Goal: Check status

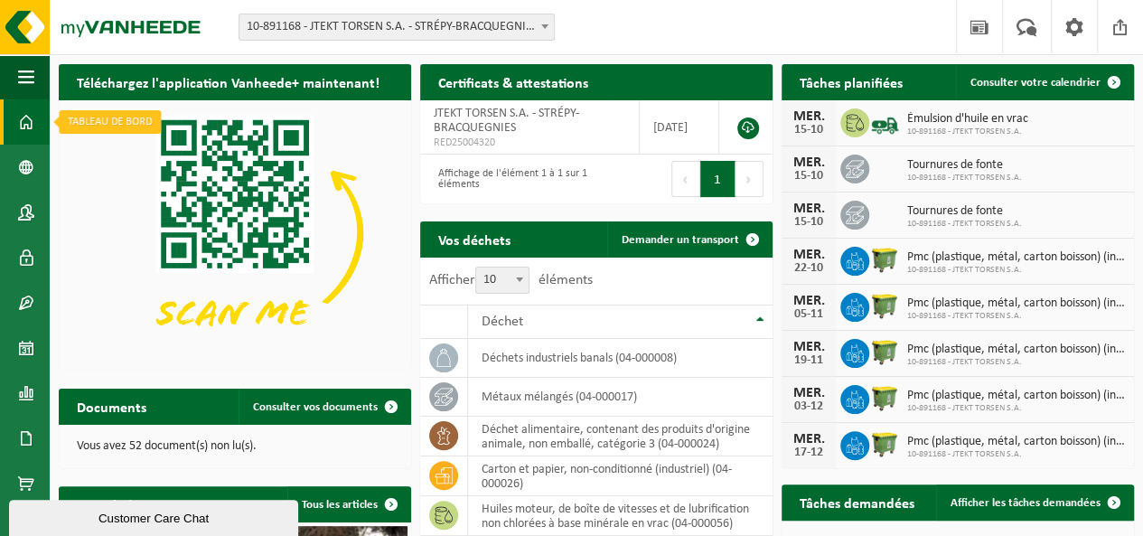
click at [26, 117] on span at bounding box center [26, 121] width 16 height 45
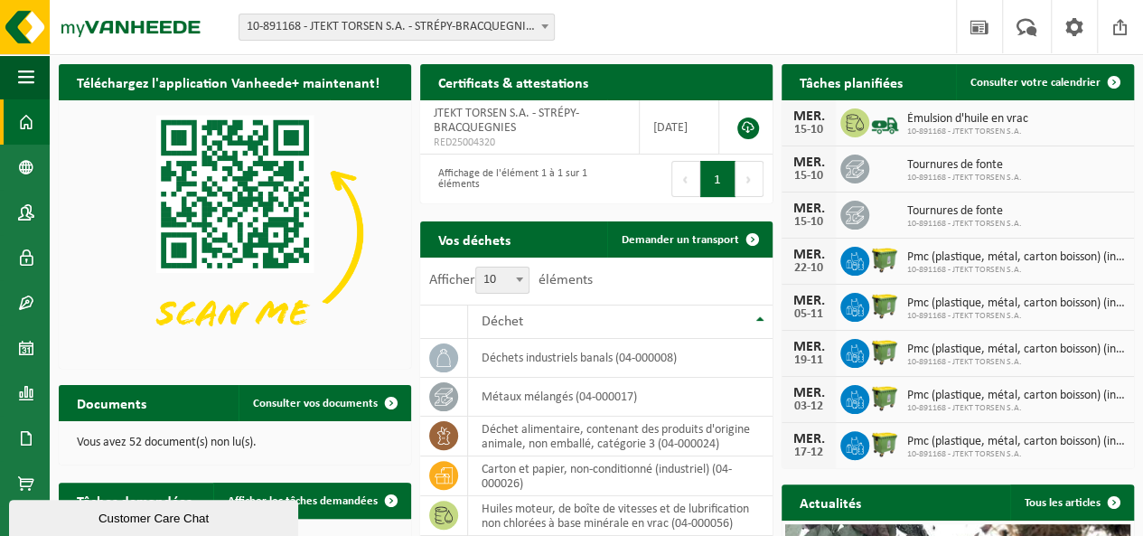
drag, startPoint x: 47, startPoint y: 90, endPoint x: 67, endPoint y: 90, distance: 19.9
click at [67, 90] on div "Navigation Actualités Votre feedback Clôturer Tableau de bord Données de l'entr…" at bounding box center [571, 471] width 1143 height 942
click at [29, 78] on span "button" at bounding box center [26, 76] width 16 height 45
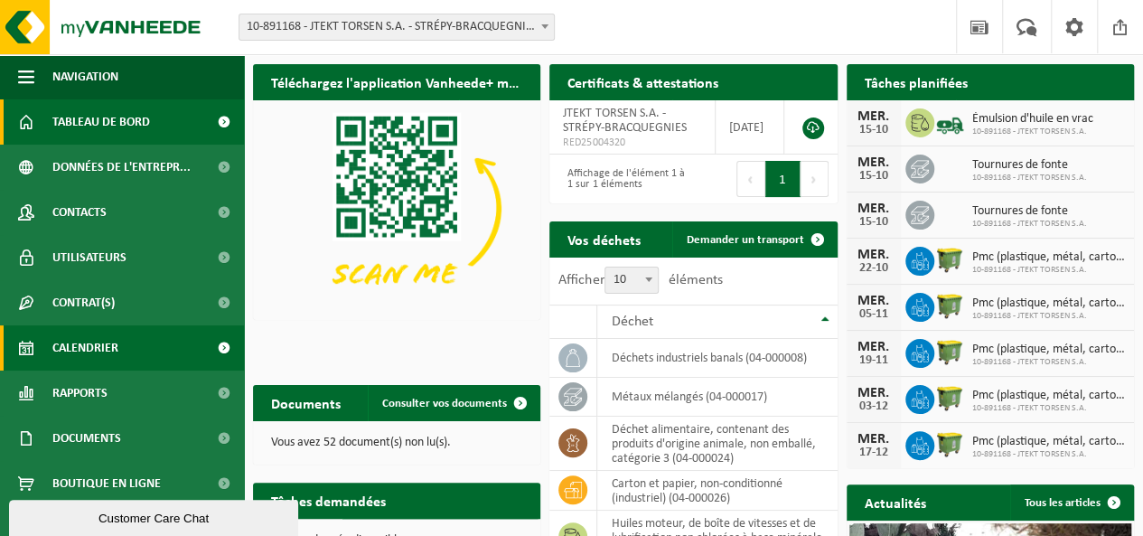
click at [94, 348] on span "Calendrier" at bounding box center [85, 347] width 66 height 45
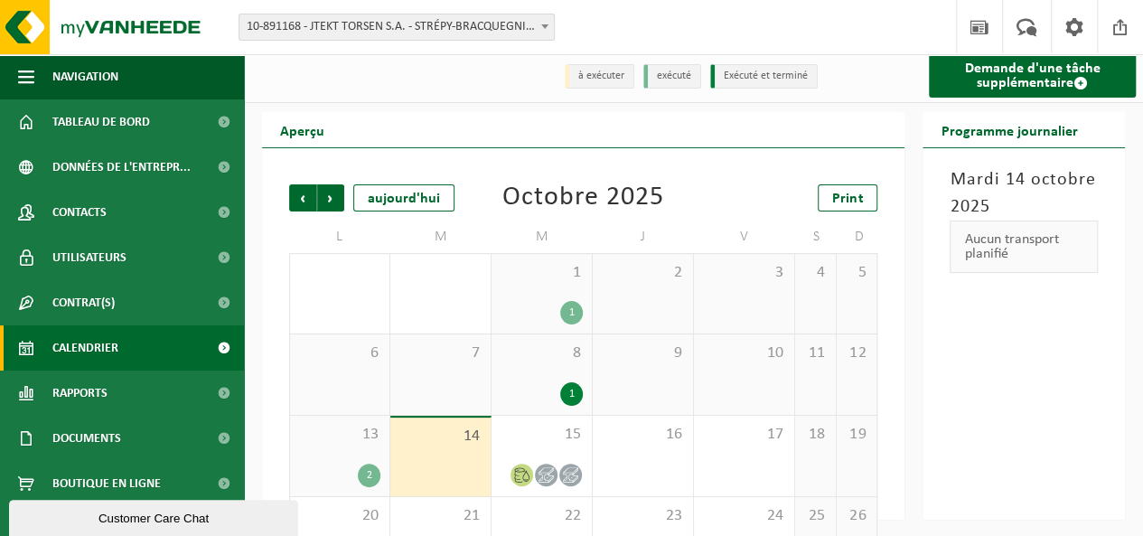
scroll to position [90, 0]
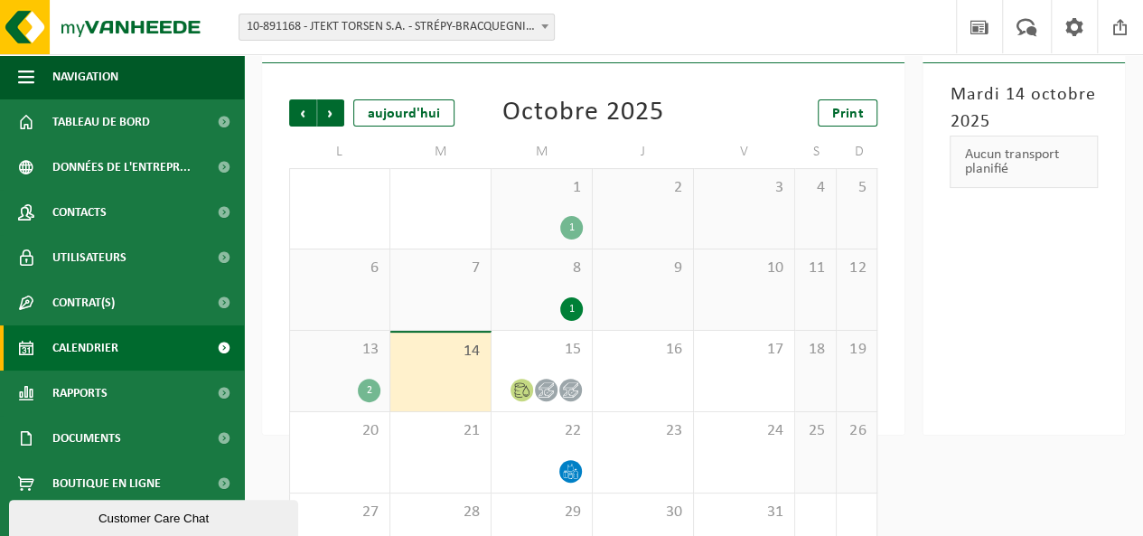
click at [341, 390] on div "2" at bounding box center [339, 390] width 81 height 23
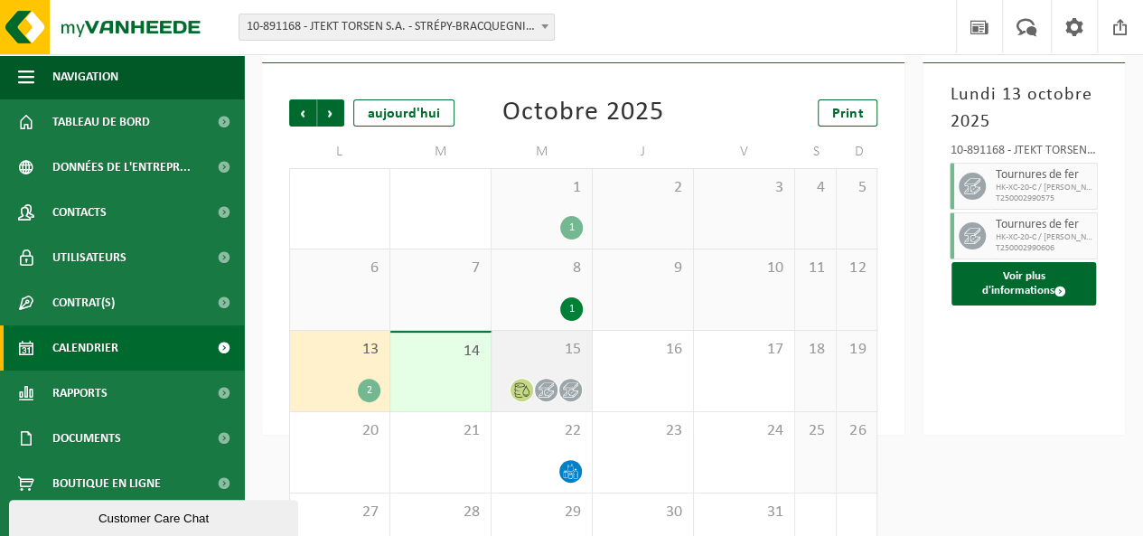
click at [553, 370] on div "15" at bounding box center [542, 371] width 100 height 80
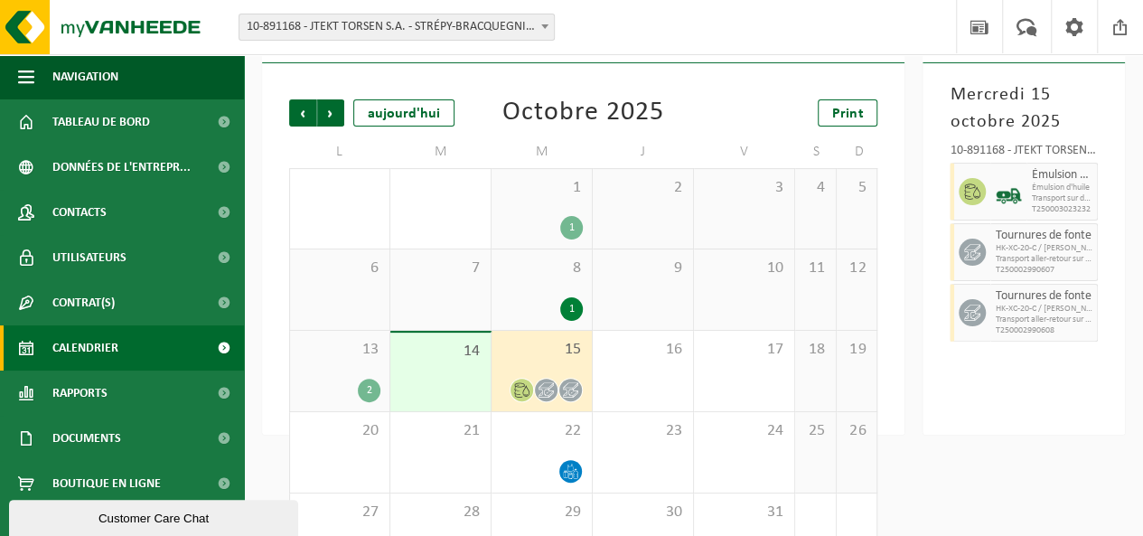
click at [531, 294] on div "8 1" at bounding box center [542, 289] width 100 height 80
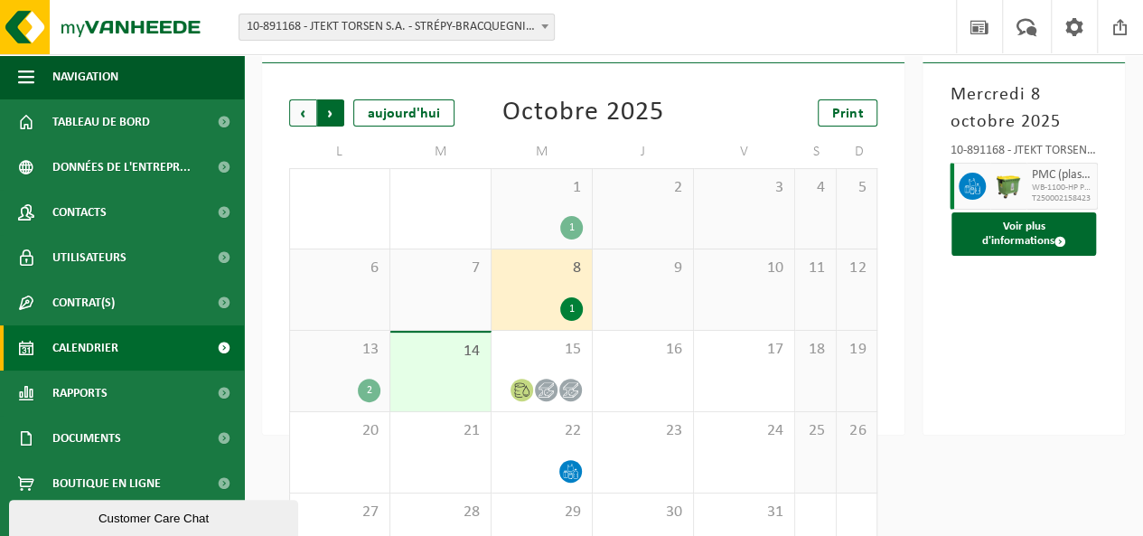
click at [296, 113] on span "Précédent" at bounding box center [302, 112] width 27 height 27
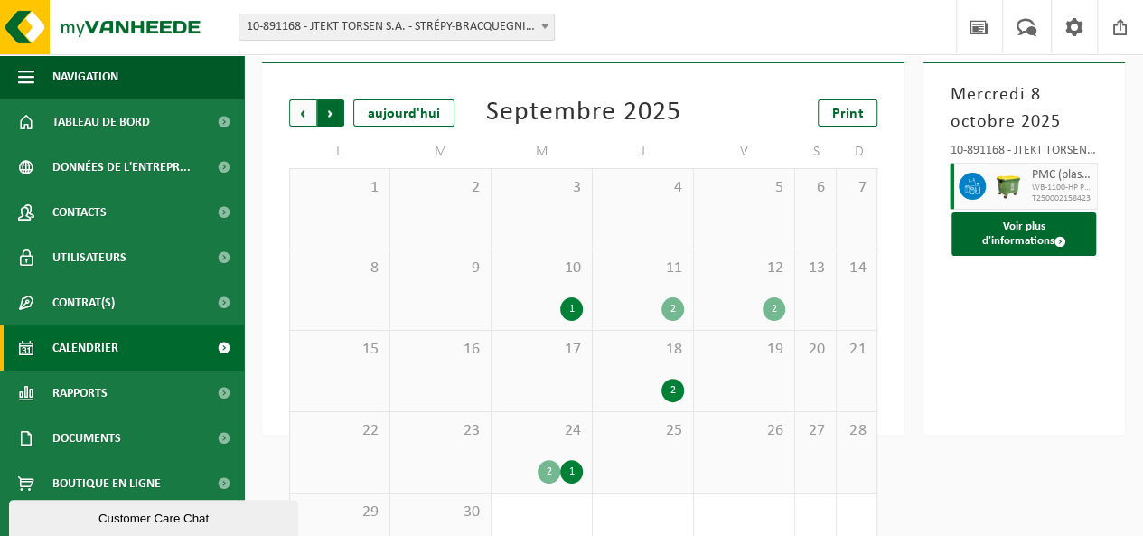
click at [296, 117] on span "Précédent" at bounding box center [302, 112] width 27 height 27
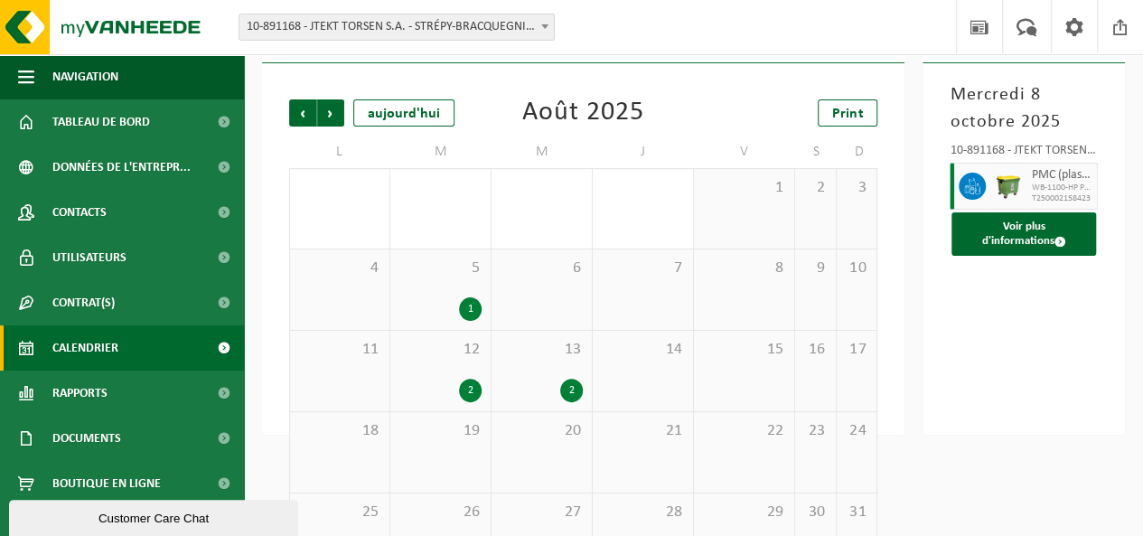
click at [541, 371] on div "13 2" at bounding box center [542, 371] width 100 height 80
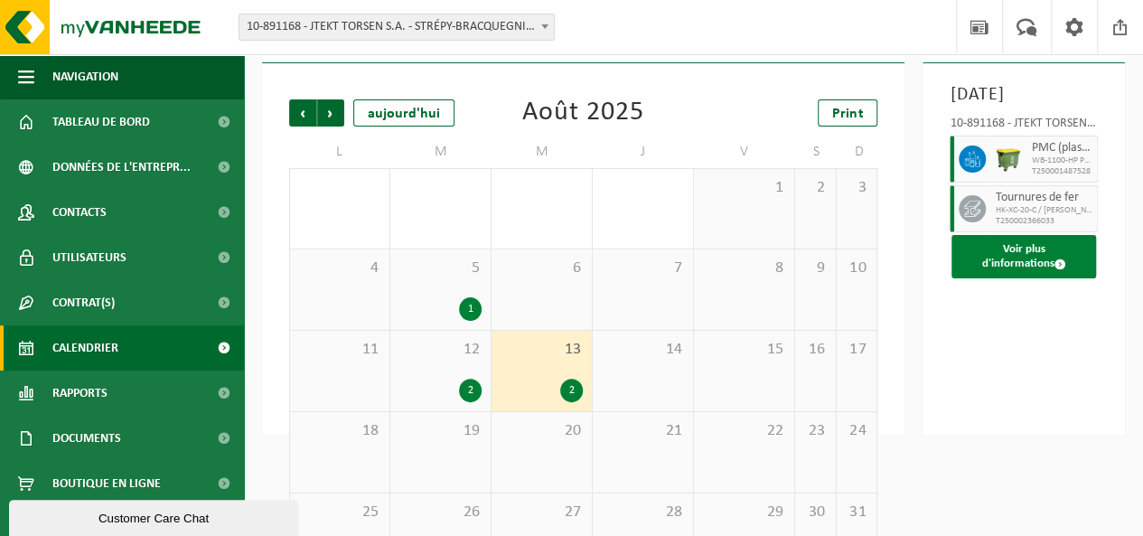
click at [1059, 270] on span at bounding box center [1060, 264] width 12 height 12
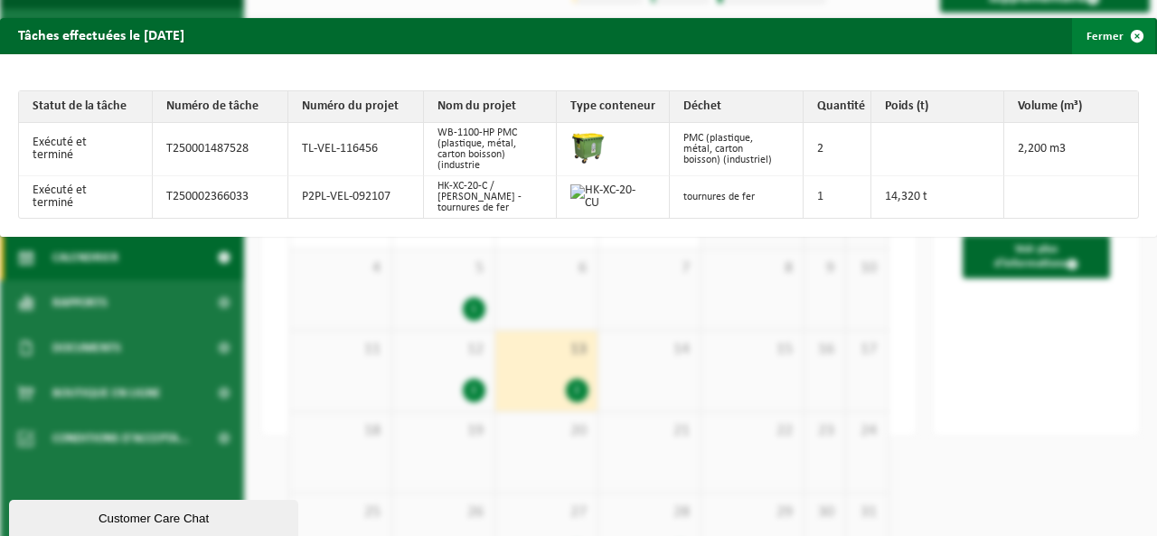
click at [1124, 35] on span "button" at bounding box center [1137, 36] width 36 height 36
